Goal: Check status: Check status

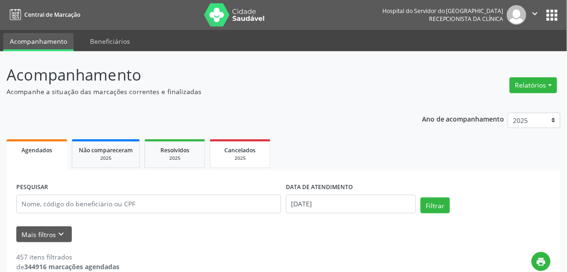
click at [242, 142] on link "Cancelados 2025" at bounding box center [240, 153] width 61 height 29
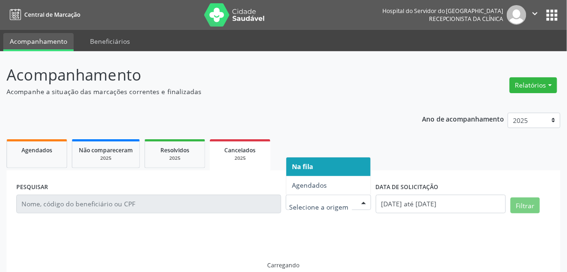
click at [325, 208] on div at bounding box center [328, 203] width 85 height 16
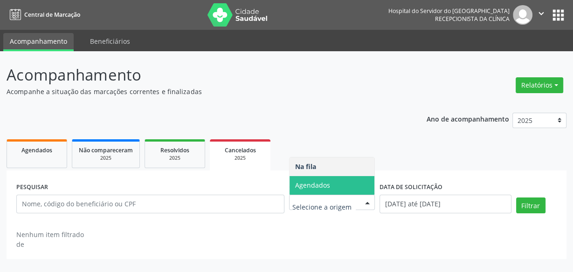
click at [337, 186] on span "Agendados" at bounding box center [332, 185] width 85 height 19
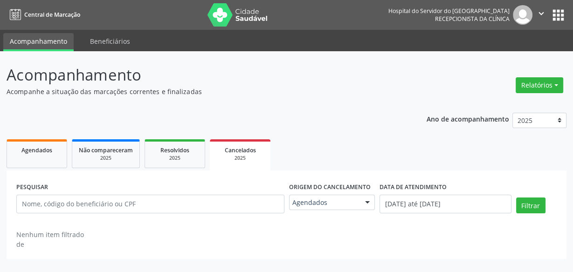
click at [407, 215] on div "DATA DE ATENDIMENTO [DATE] até [DATE]" at bounding box center [445, 200] width 136 height 40
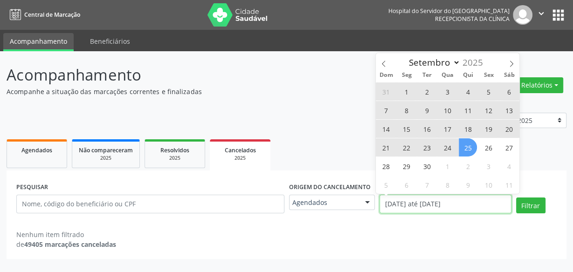
click at [418, 204] on input "[DATE] até [DATE]" at bounding box center [446, 204] width 132 height 19
click at [443, 145] on span "24" at bounding box center [447, 148] width 18 height 18
type input "[DATE]"
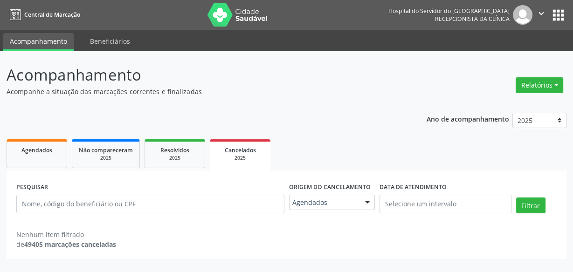
click at [296, 146] on ul "Agendados Não compareceram 2025 Resolvidos 2025 Cancelados 2025" at bounding box center [287, 154] width 560 height 34
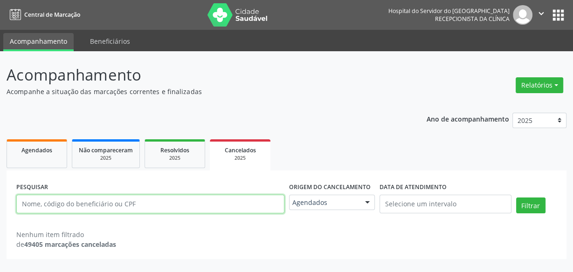
click at [123, 211] on input "text" at bounding box center [150, 204] width 268 height 19
paste input "[PERSON_NAME]"
type input "[PERSON_NAME]"
click at [516, 198] on button "Filtrar" at bounding box center [530, 206] width 29 height 16
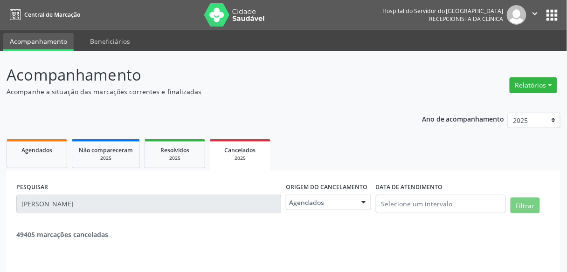
click at [112, 114] on div "Ano de acompanhamento 2025 2024 2023 2022 2021 Agendados Não compareceram 2025 …" at bounding box center [284, 197] width 554 height 183
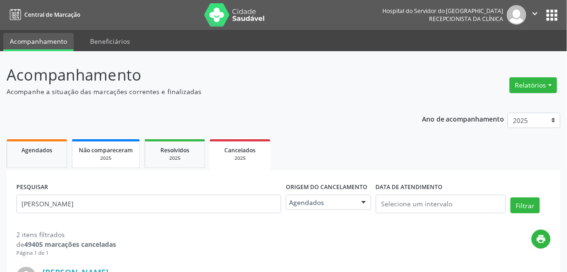
drag, startPoint x: 87, startPoint y: 20, endPoint x: 96, endPoint y: 140, distance: 120.6
click at [96, 140] on div "Central de Marcação Hospital do Servidor do [GEOGRAPHIC_DATA] Recepcionista da …" at bounding box center [283, 136] width 567 height 272
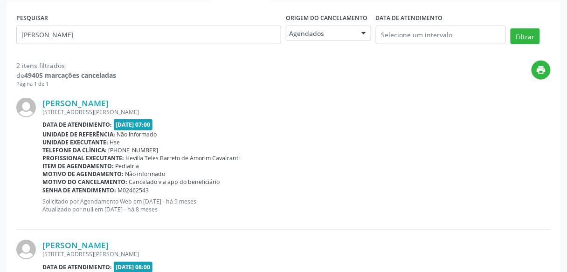
click at [266, 104] on div "[PERSON_NAME]" at bounding box center [296, 103] width 508 height 10
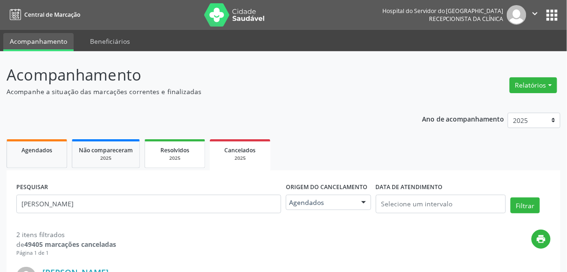
click at [160, 150] on div "Resolvidos" at bounding box center [175, 150] width 47 height 10
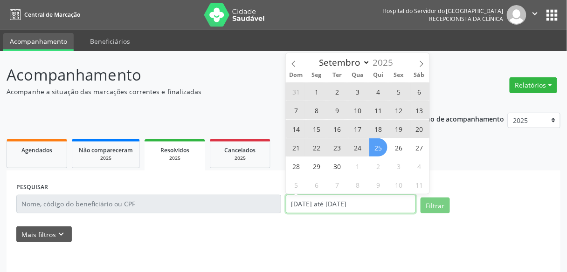
click at [321, 201] on input "[DATE] até [DATE]" at bounding box center [351, 204] width 130 height 19
click at [376, 151] on span "25" at bounding box center [378, 148] width 18 height 18
type input "[DATE]"
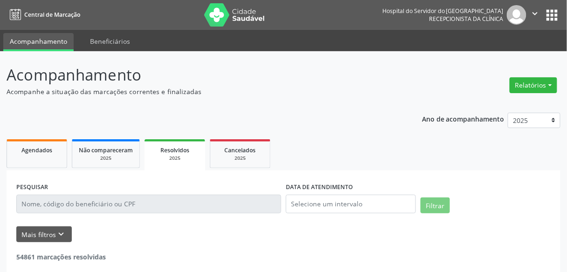
click at [458, 159] on ul "Agendados Não compareceram 2025 Resolvidos 2025 Cancelados 2025" at bounding box center [284, 154] width 554 height 34
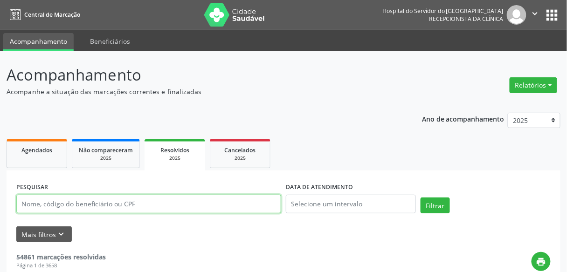
click at [181, 210] on input "text" at bounding box center [148, 204] width 265 height 19
paste input "[PERSON_NAME]"
type input "[PERSON_NAME]"
click at [421, 198] on button "Filtrar" at bounding box center [435, 206] width 29 height 16
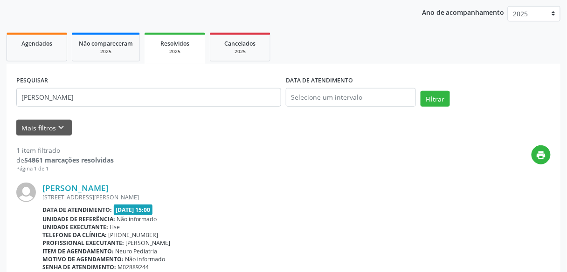
scroll to position [157, 0]
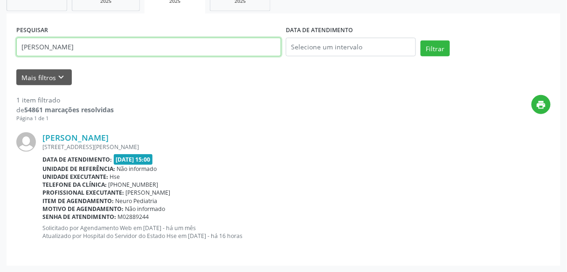
click at [177, 52] on input "[PERSON_NAME]" at bounding box center [148, 47] width 265 height 19
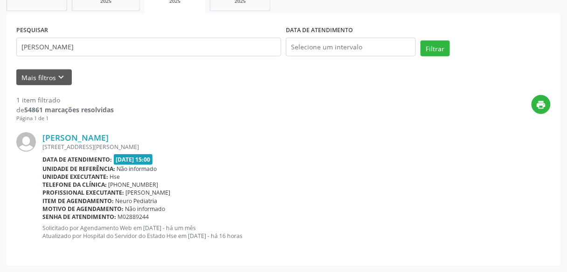
drag, startPoint x: 175, startPoint y: 51, endPoint x: 146, endPoint y: 88, distance: 46.5
click at [146, 88] on div "1 item filtrado de 54861 marcações resolvidas Página 1 de 1 print [PERSON_NAME]…" at bounding box center [283, 170] width 534 height 171
